Goal: Information Seeking & Learning: Learn about a topic

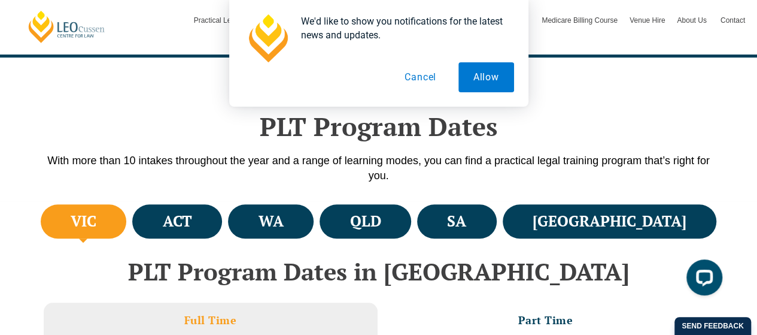
click at [96, 223] on h4 "VIC" at bounding box center [84, 221] width 26 height 20
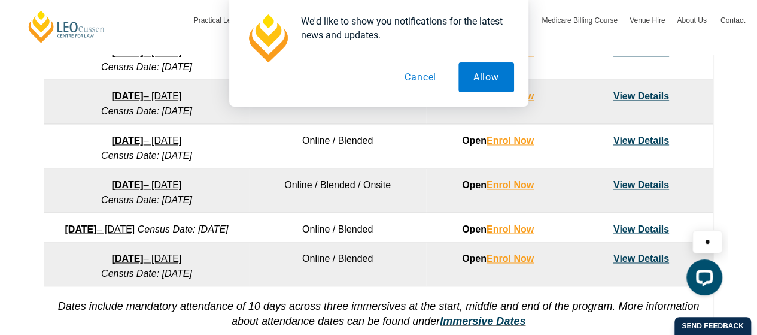
scroll to position [958, 0]
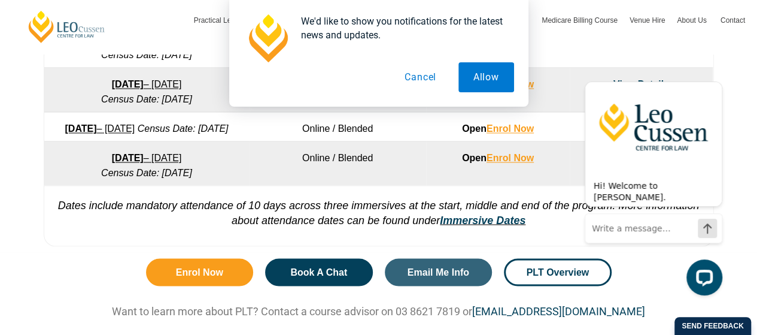
click at [418, 79] on button "Cancel" at bounding box center [421, 77] width 62 height 30
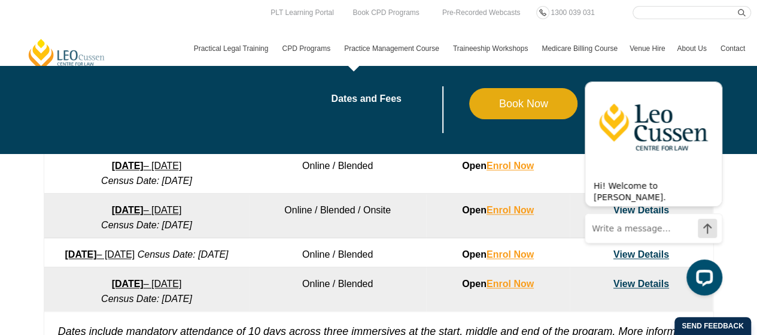
scroll to position [718, 0]
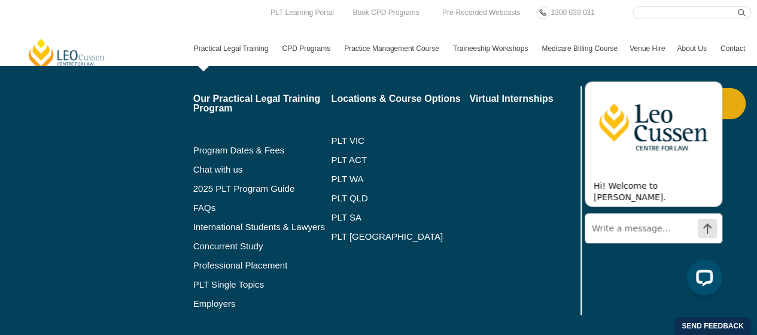
click at [233, 47] on link "Practical Legal Training" at bounding box center [232, 48] width 89 height 35
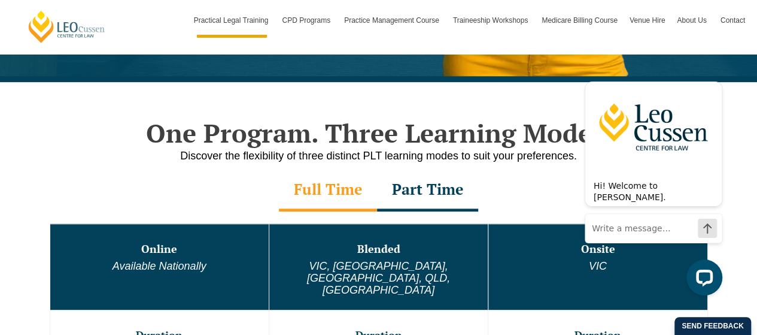
scroll to position [539, 0]
